Goal: Task Accomplishment & Management: Complete application form

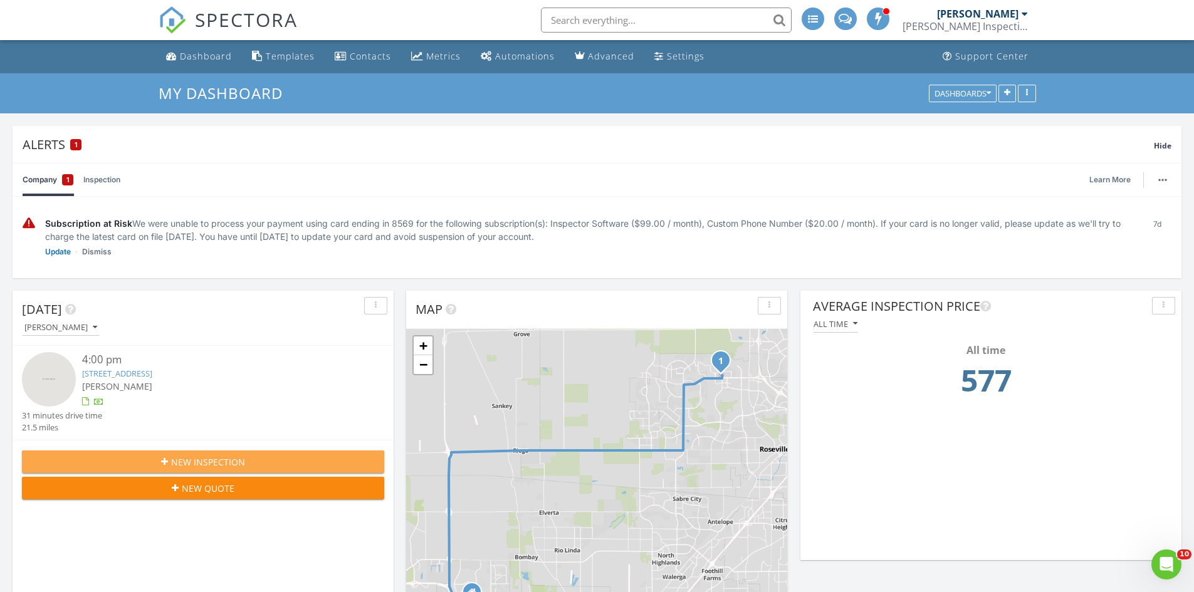
click at [283, 461] on div "New Inspection" at bounding box center [203, 462] width 342 height 13
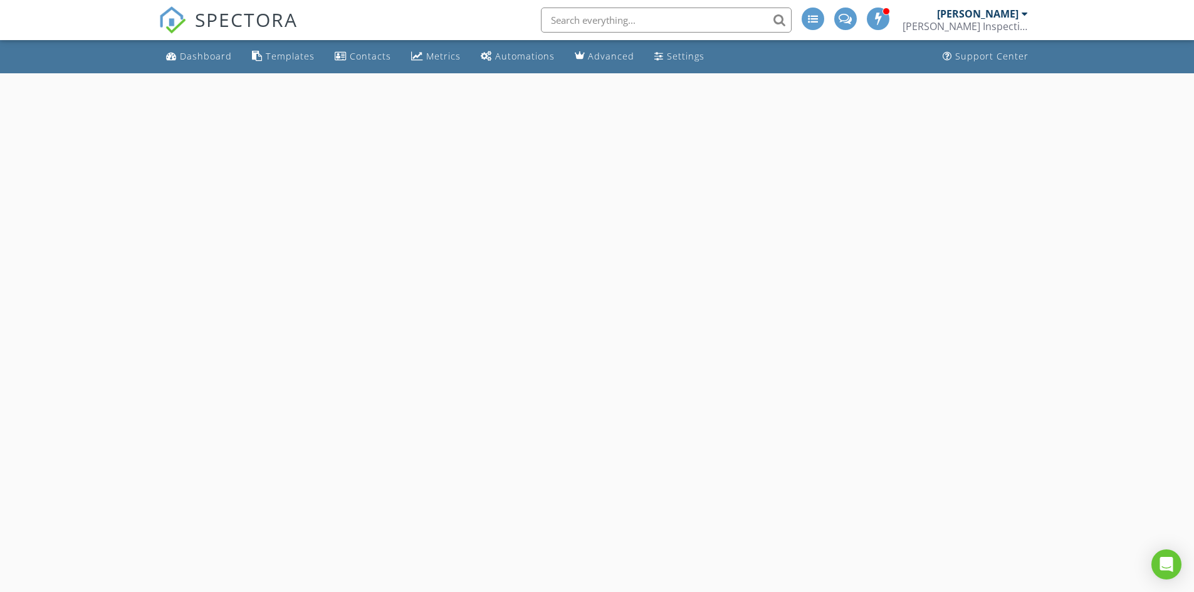
select select "7"
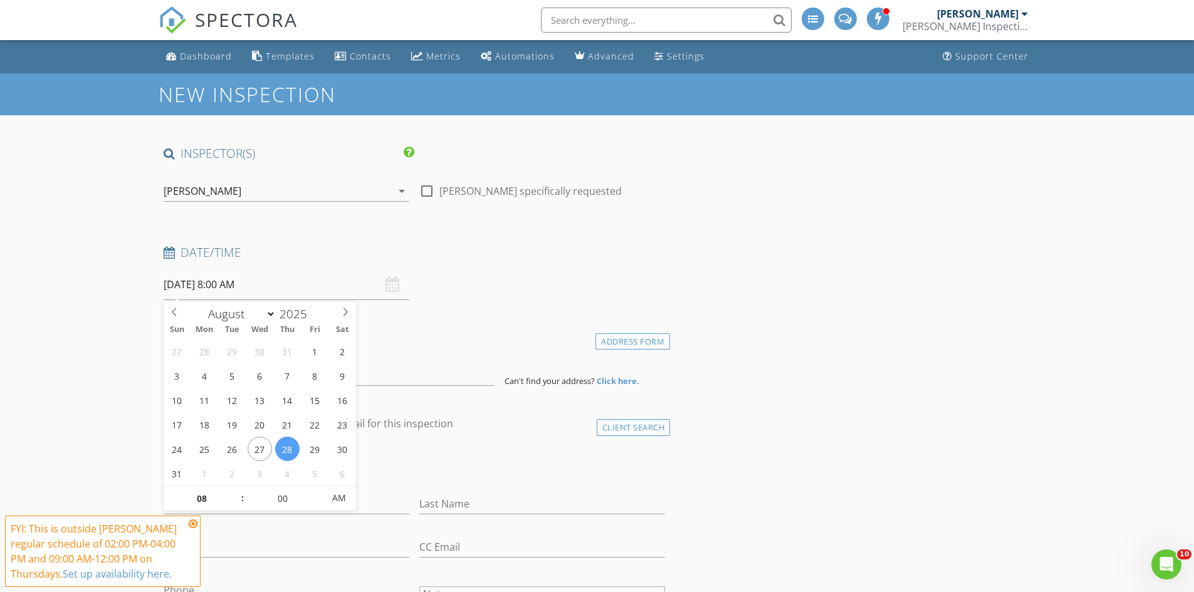
click at [294, 283] on input "[DATE] 8:00 AM" at bounding box center [287, 284] width 246 height 31
type input "[DATE] 8:00 AM"
type input "09"
type input "08/29/2025 9:00 AM"
click at [237, 488] on span at bounding box center [236, 492] width 9 height 13
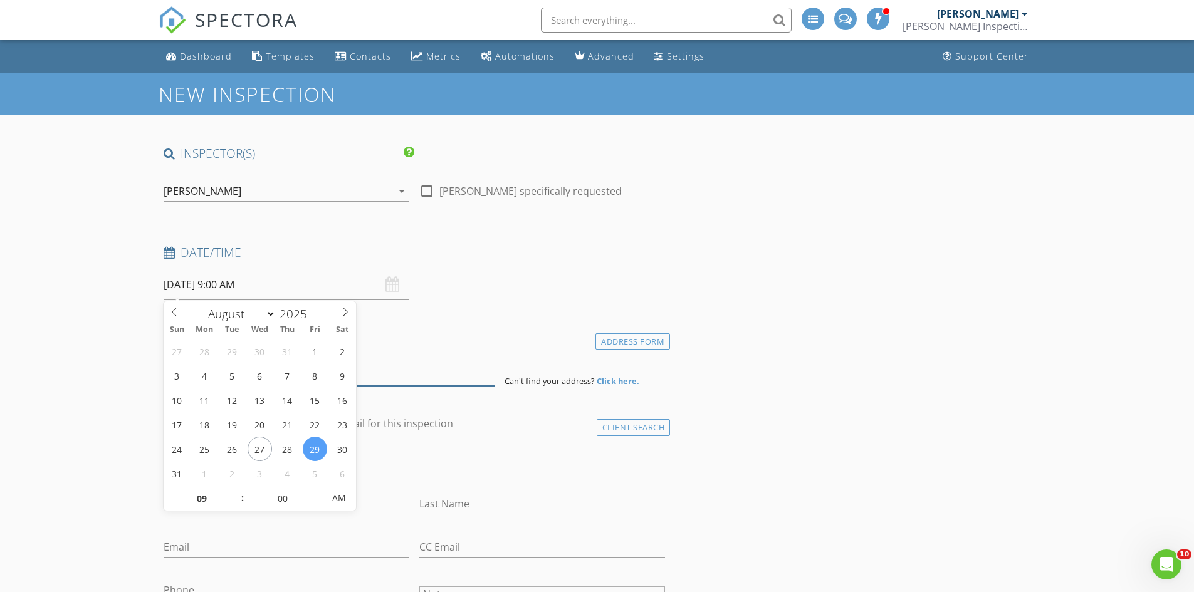
click at [387, 368] on input at bounding box center [329, 370] width 331 height 31
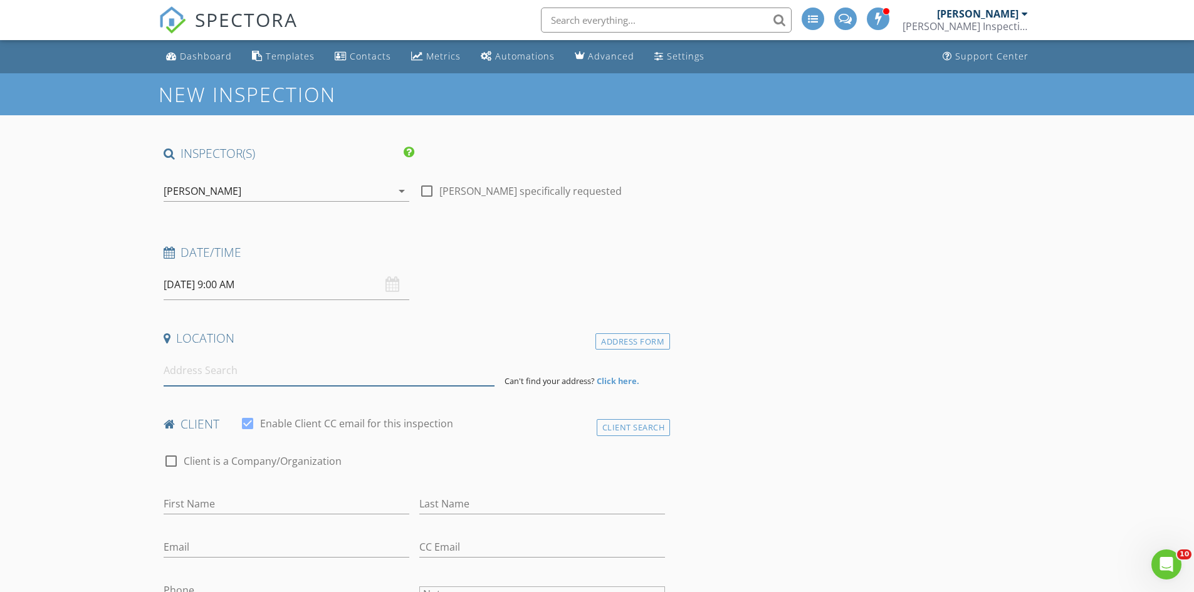
click at [380, 378] on input at bounding box center [329, 370] width 331 height 31
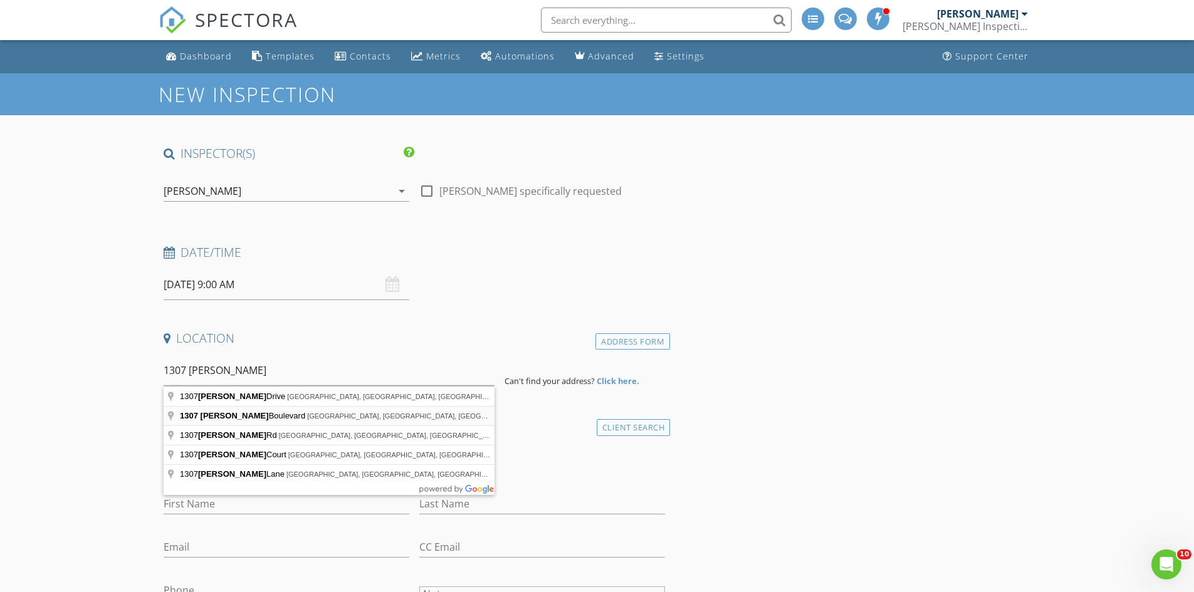
type input "1307 Carlson Boulevard, Richmond, CA, USA"
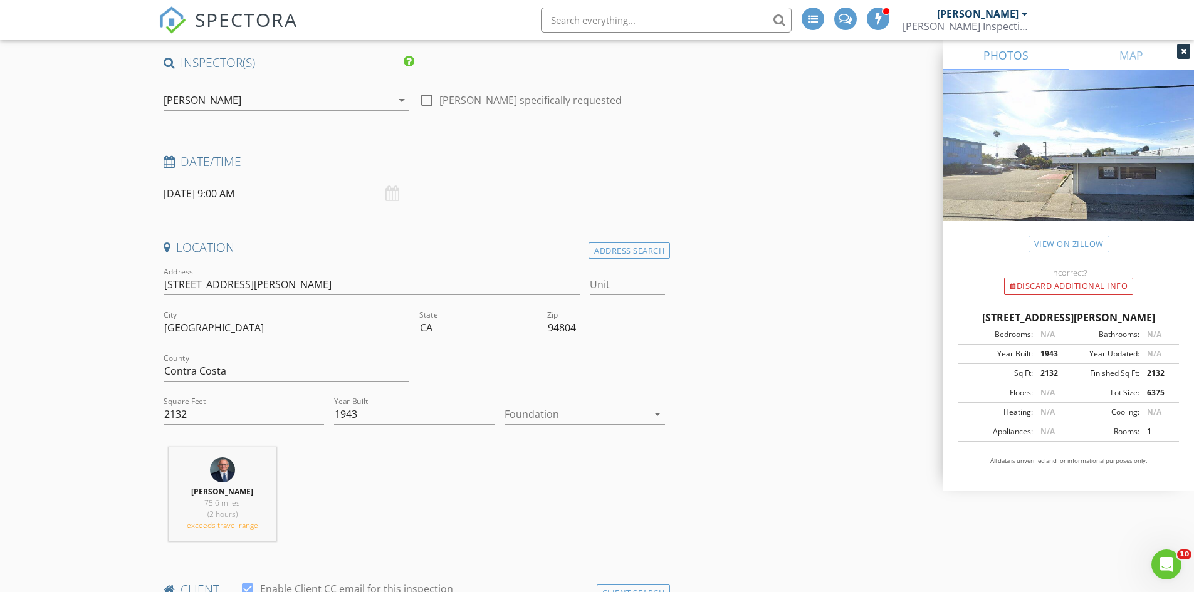
scroll to position [376, 0]
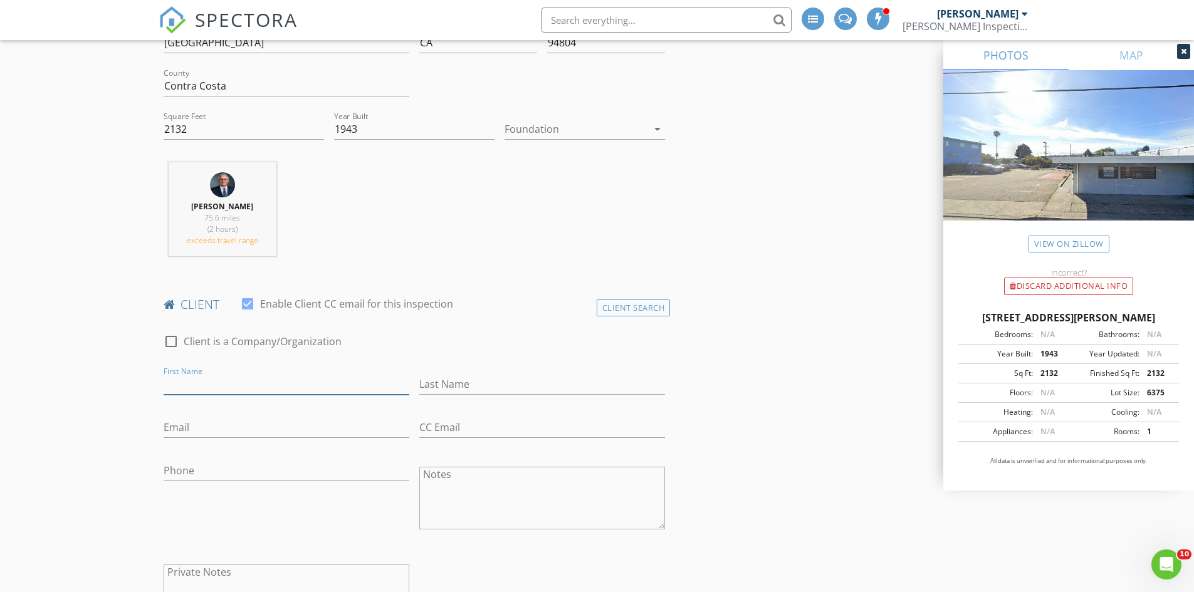
click at [216, 380] on input "First Name" at bounding box center [287, 384] width 246 height 21
type input "Adel"
type input "[PERSON_NAME]"
click at [237, 435] on input "Email" at bounding box center [287, 427] width 246 height 21
type input "[EMAIL_ADDRESS][DOMAIN_NAME]"
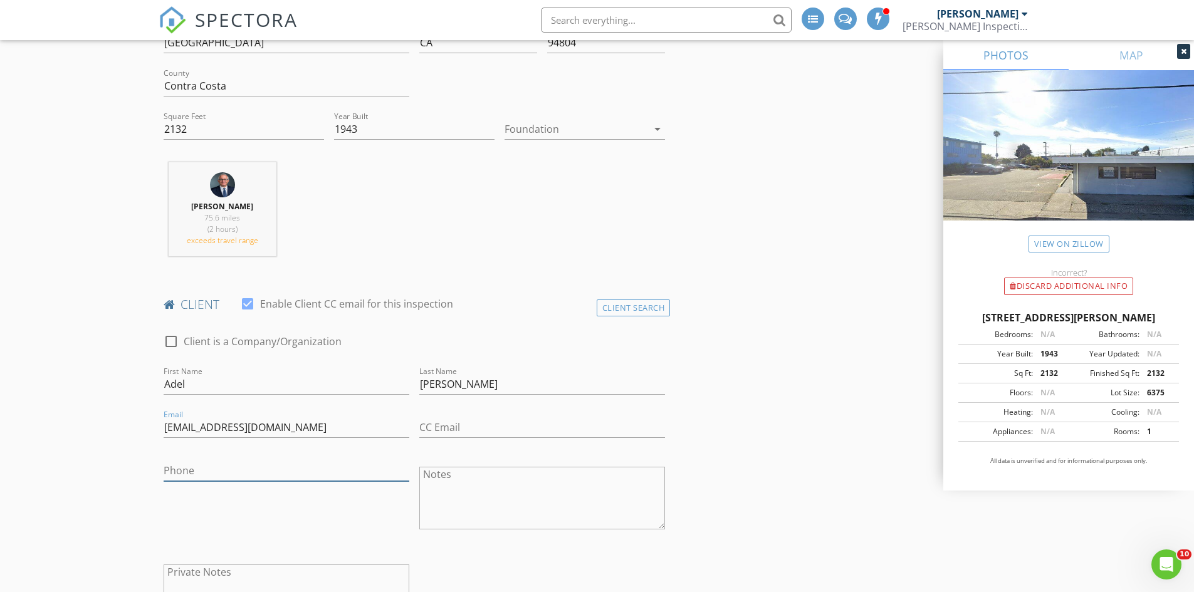
click at [278, 476] on input "Phone" at bounding box center [287, 471] width 246 height 21
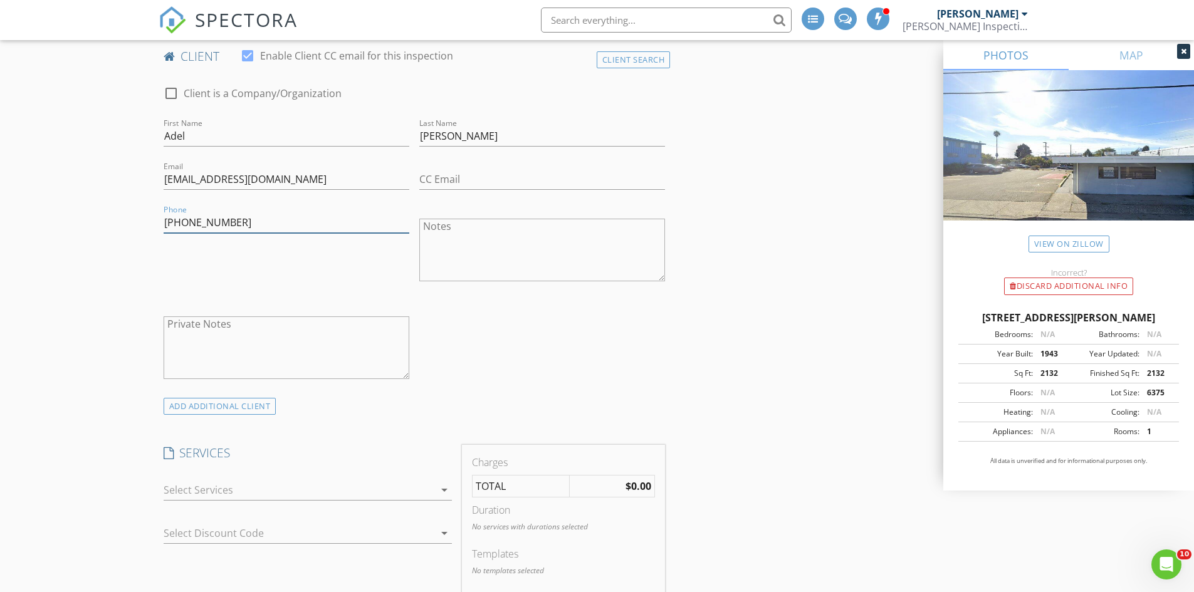
scroll to position [815, 0]
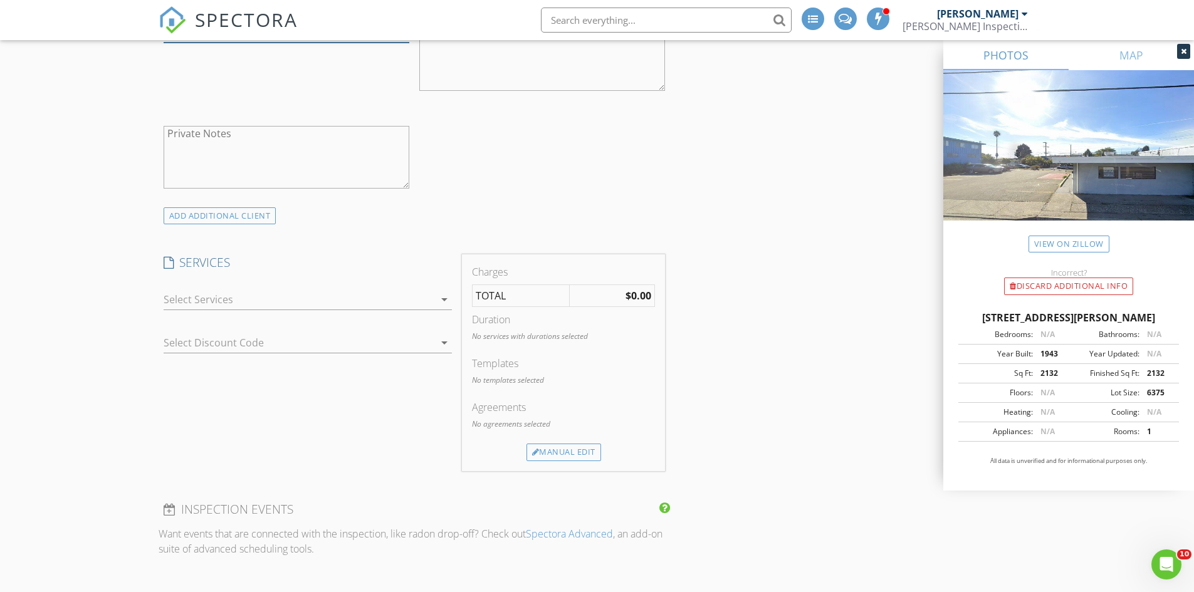
type input "[PHONE_NUMBER]"
click at [377, 292] on div at bounding box center [299, 300] width 271 height 20
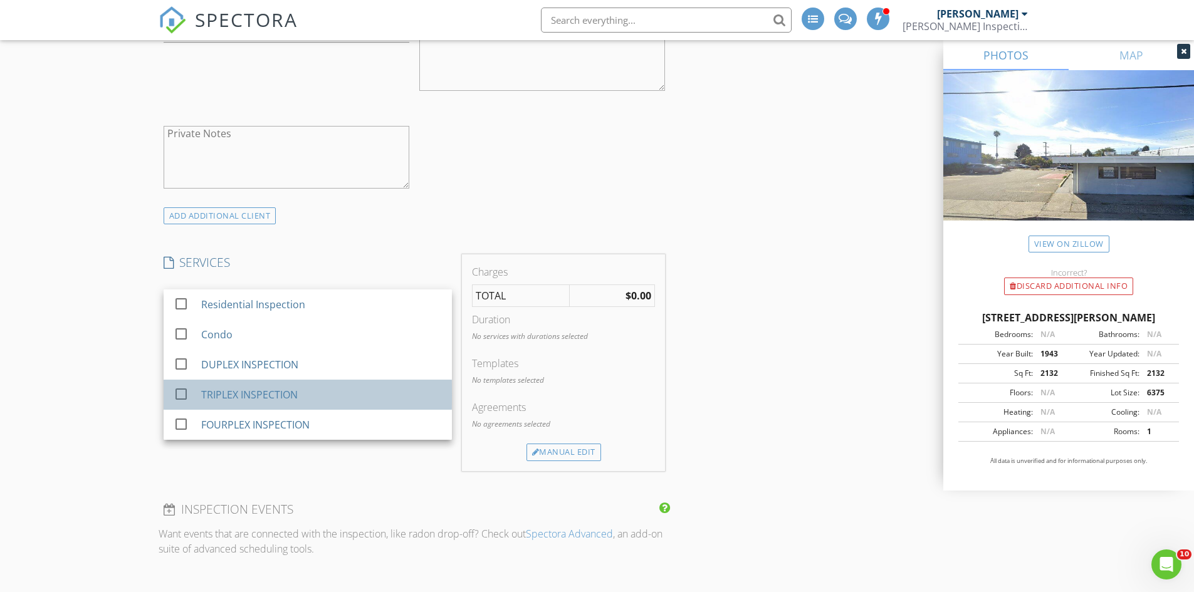
click at [346, 387] on div "TRIPLEX INSPECTION" at bounding box center [321, 394] width 241 height 25
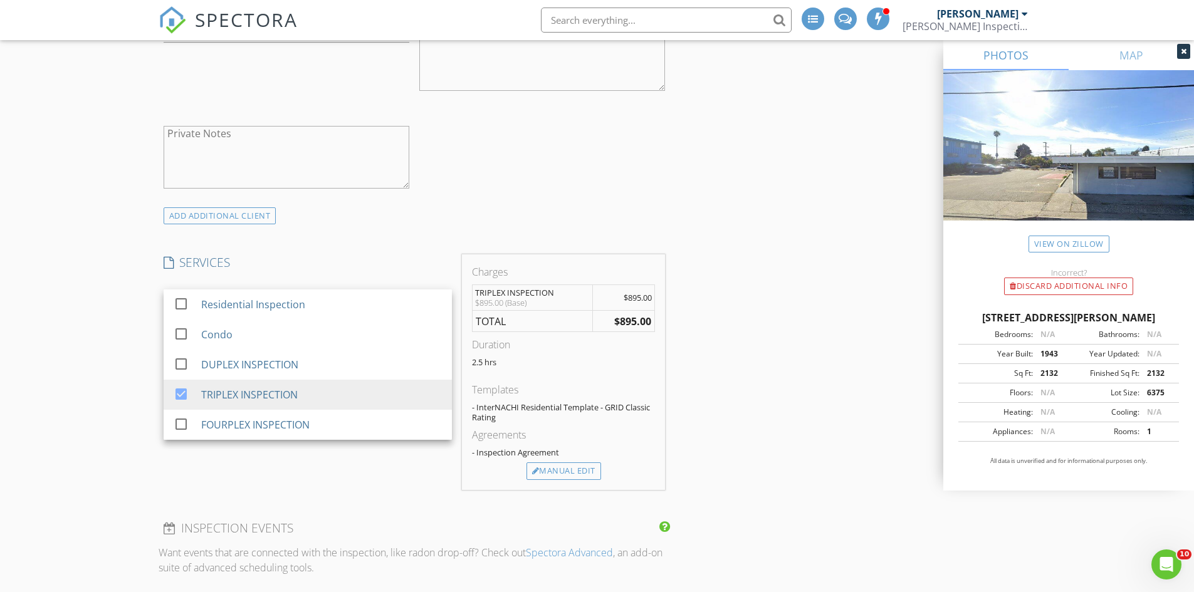
click at [374, 475] on div "SERVICES check_box_outline_blank Residential Inspection check_box_outline_blank…" at bounding box center [308, 372] width 298 height 236
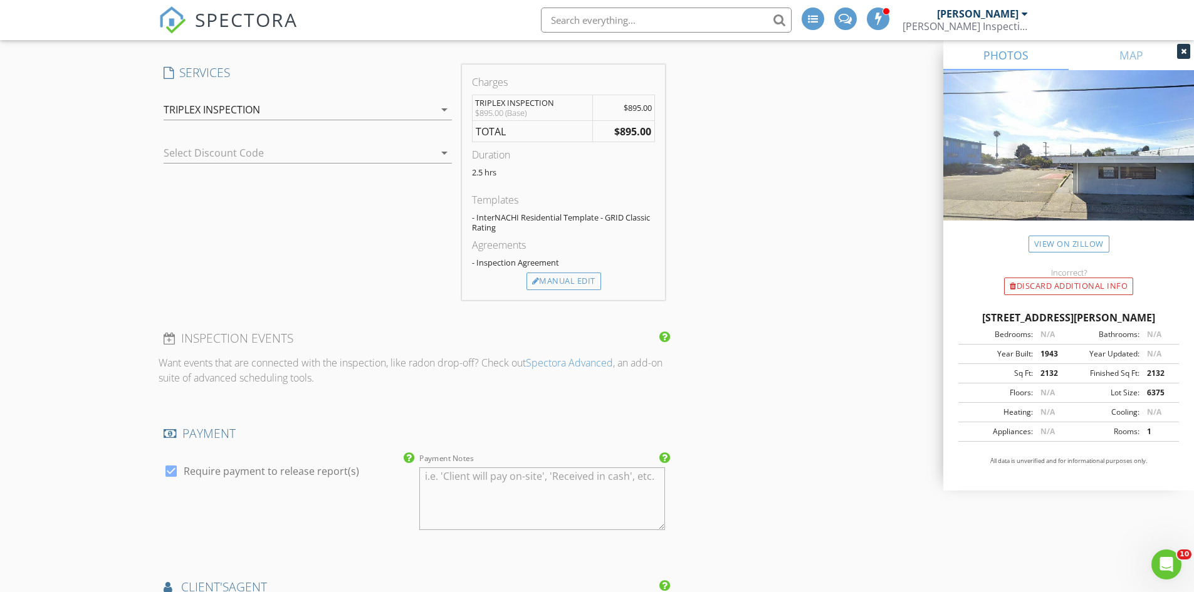
scroll to position [1191, 0]
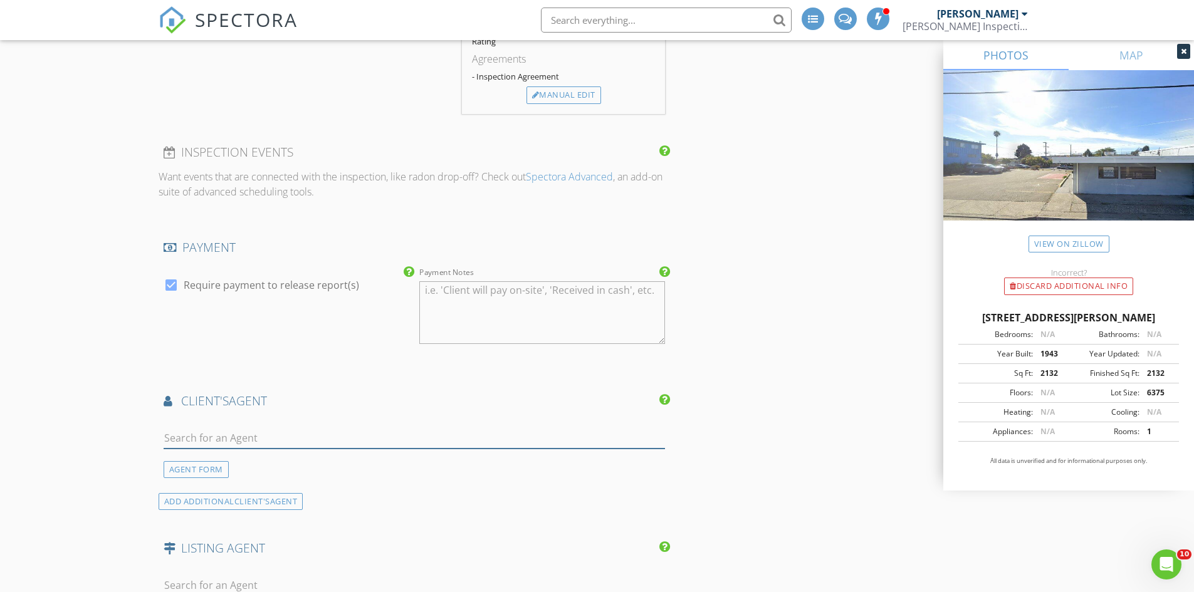
click at [375, 443] on input "text" at bounding box center [415, 438] width 502 height 21
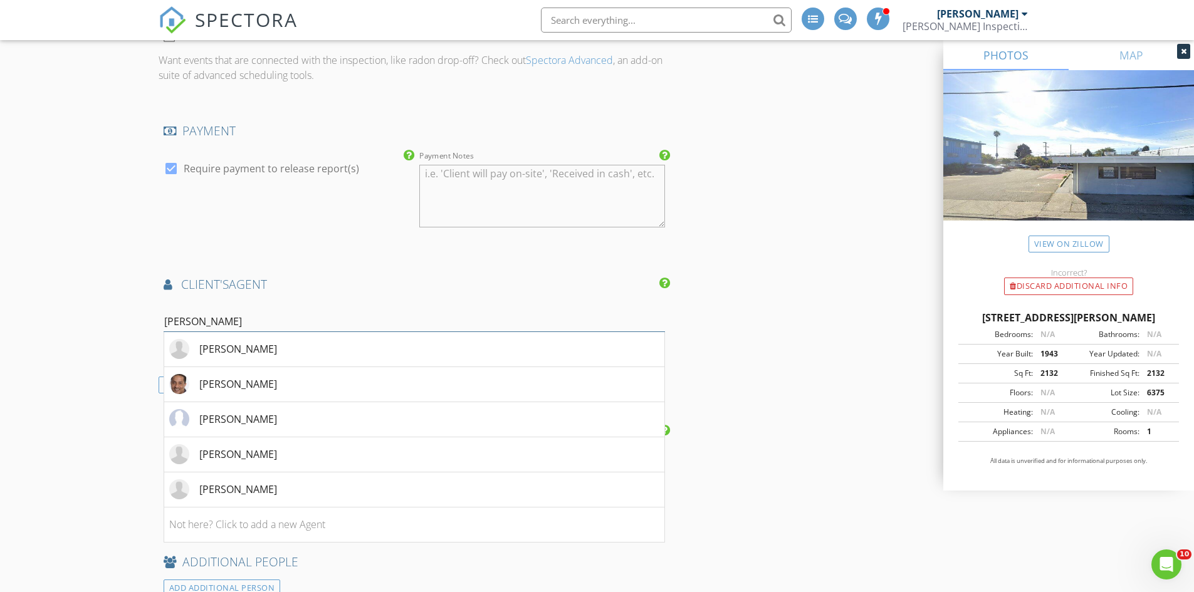
scroll to position [1441, 0]
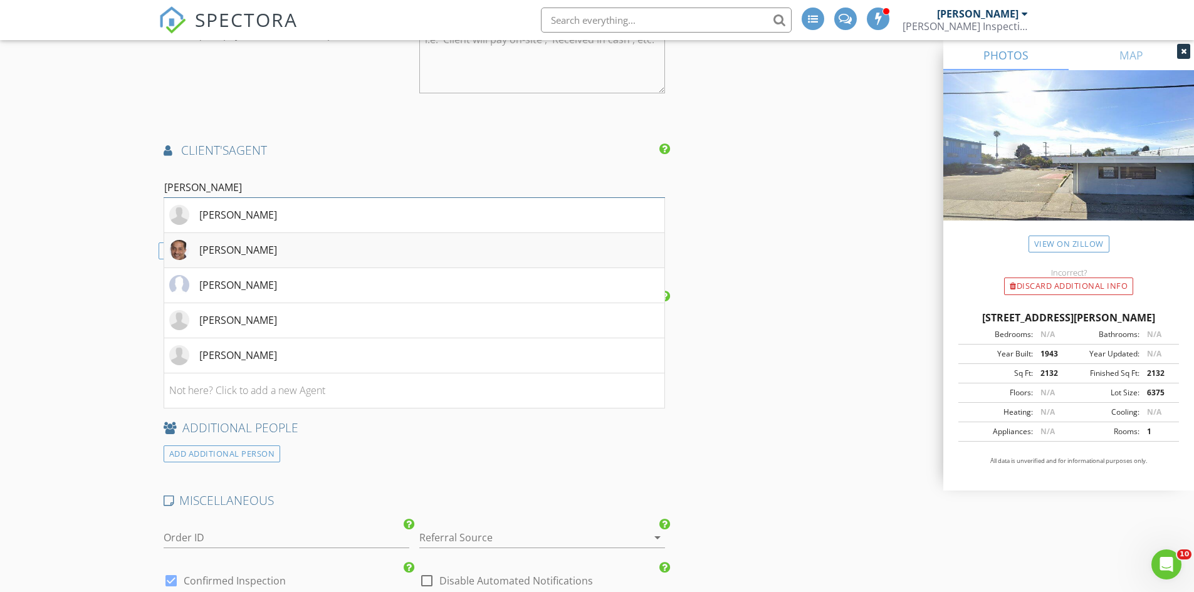
type input "[PERSON_NAME]"
click at [251, 248] on div "[PERSON_NAME]" at bounding box center [238, 250] width 78 height 15
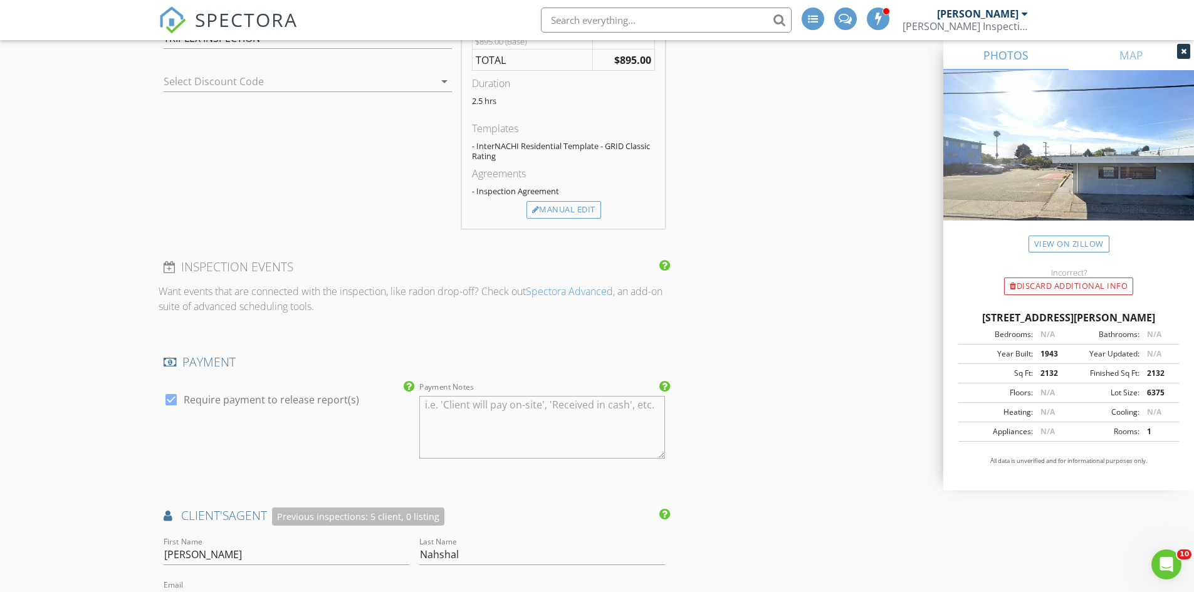
scroll to position [940, 0]
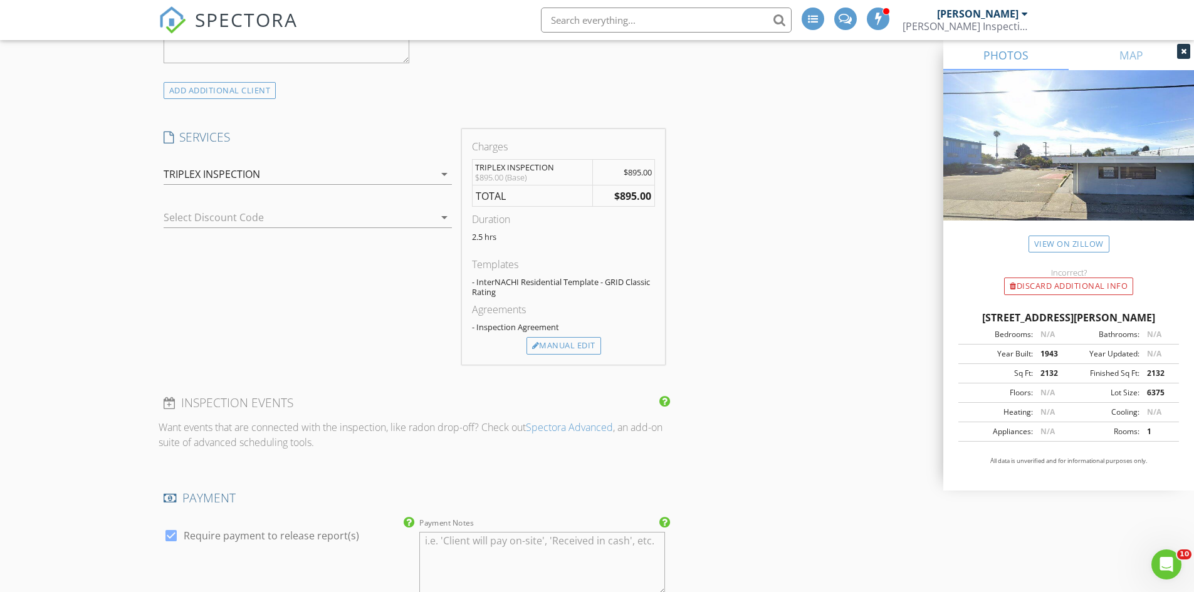
click at [965, 315] on div "1307 Carlson Blvd, Richmond CA 94804" at bounding box center [1068, 317] width 221 height 15
drag, startPoint x: 965, startPoint y: 315, endPoint x: 1124, endPoint y: 315, distance: 159.2
click at [1124, 315] on div "1307 Carlson Blvd, Richmond CA 94804" at bounding box center [1068, 317] width 221 height 15
click at [809, 276] on div "INSPECTOR(S) check_box Erich Scharf PRIMARY Erich Scharf arrow_drop_down check_…" at bounding box center [597, 444] width 877 height 2479
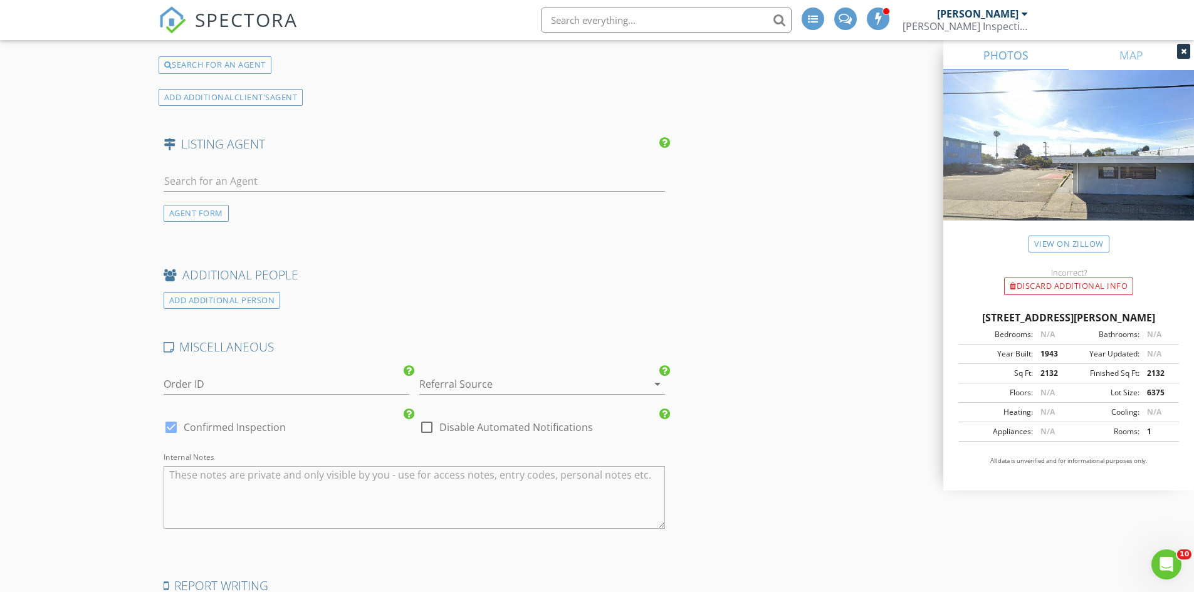
scroll to position [2062, 0]
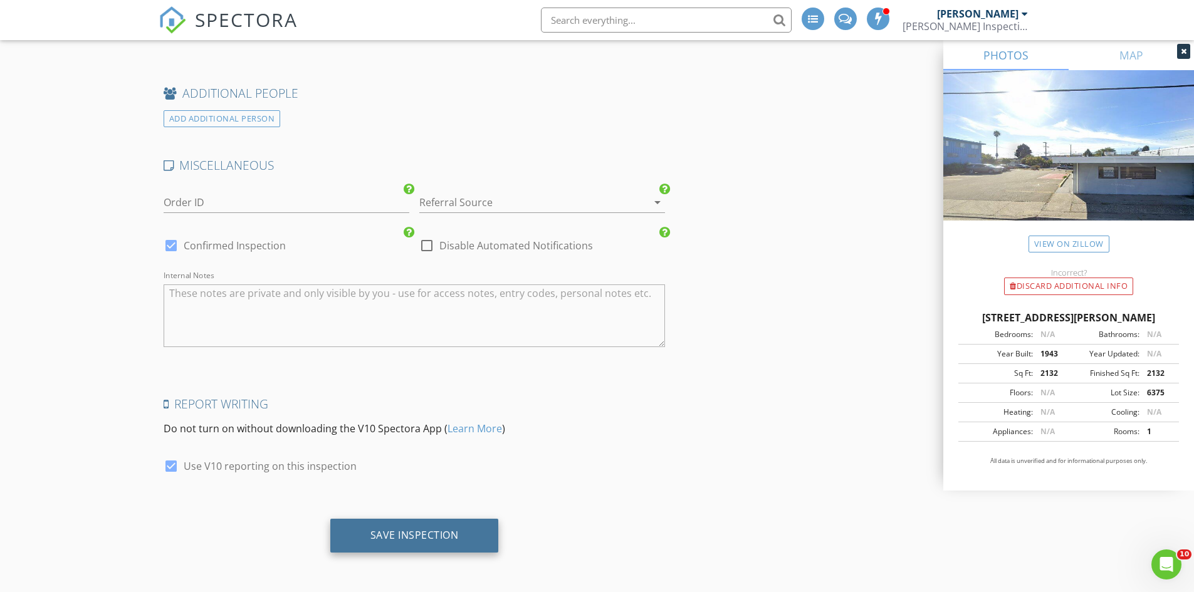
click at [429, 529] on div "Save Inspection" at bounding box center [414, 535] width 88 height 13
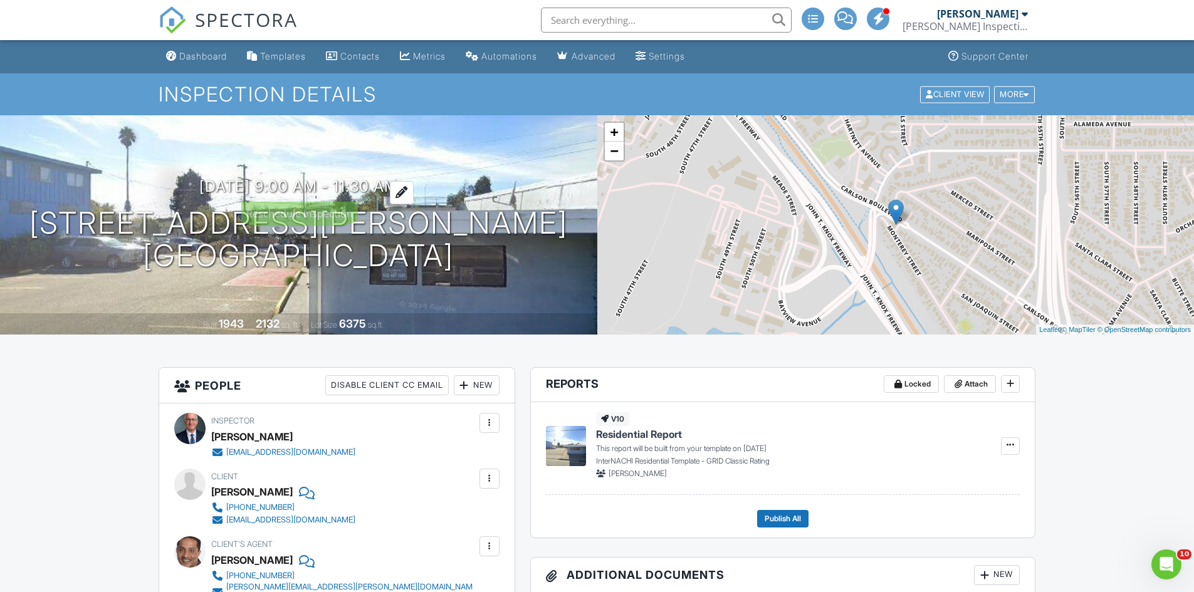
click at [411, 184] on div at bounding box center [402, 192] width 24 height 23
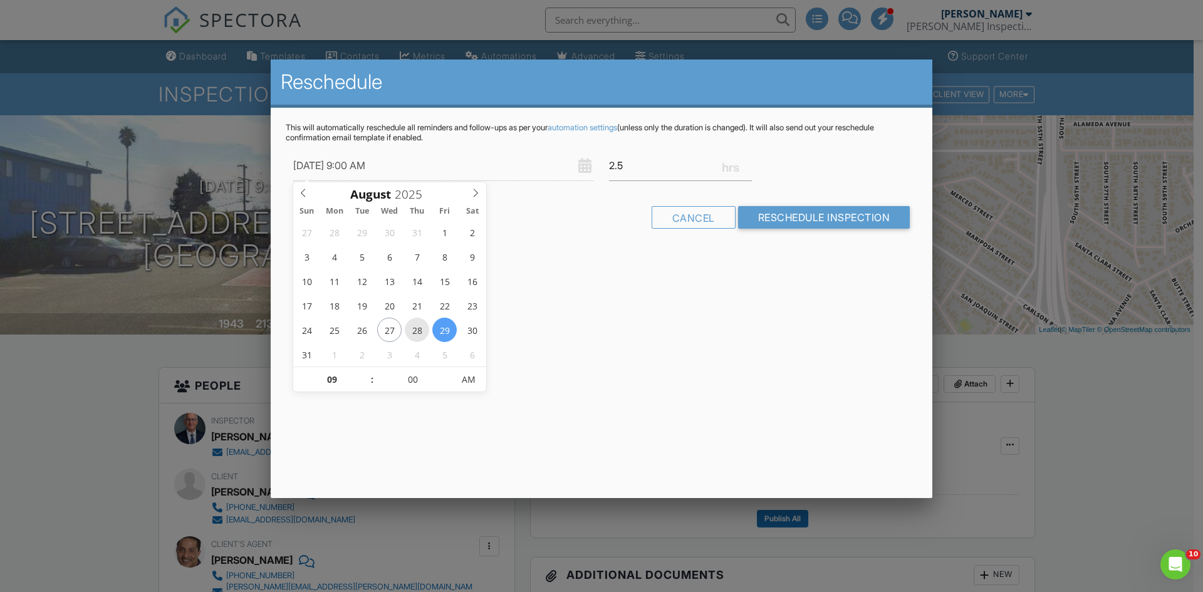
type input "08/28/2025 9:00 AM"
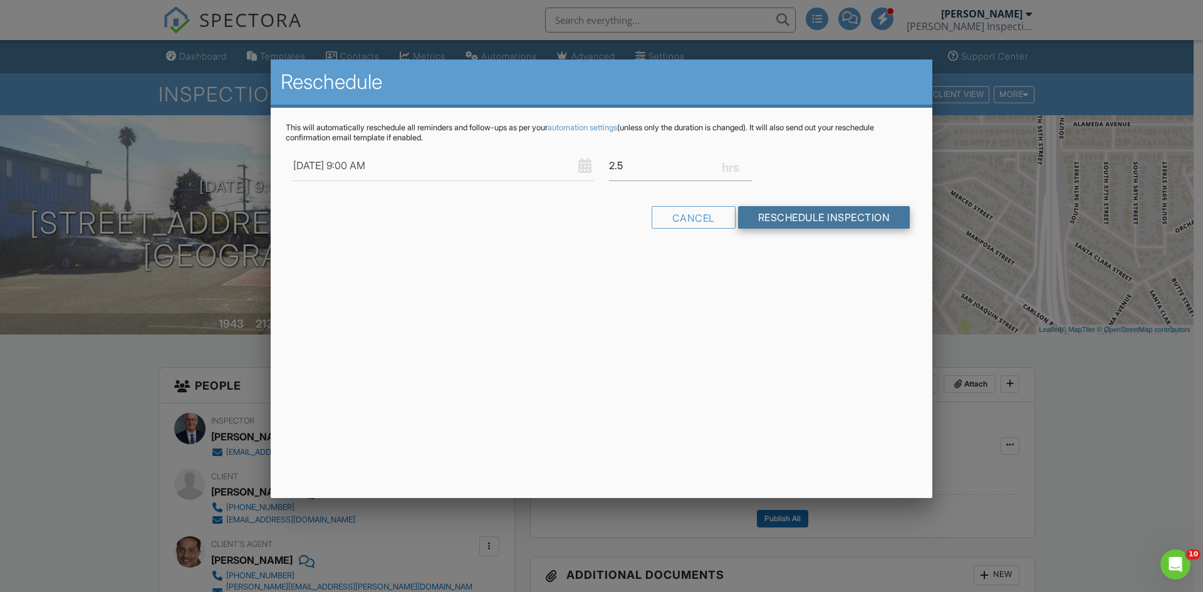
click at [763, 226] on input "Reschedule Inspection" at bounding box center [824, 217] width 172 height 23
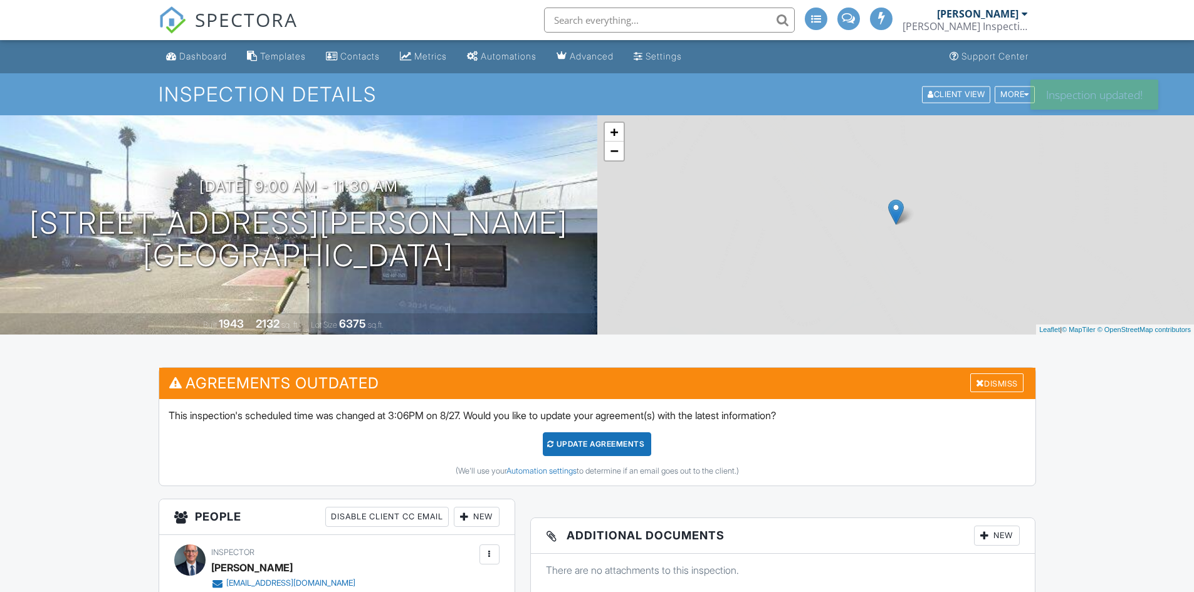
click at [567, 450] on div "Update Agreements" at bounding box center [597, 444] width 108 height 24
